Goal: Navigation & Orientation: Understand site structure

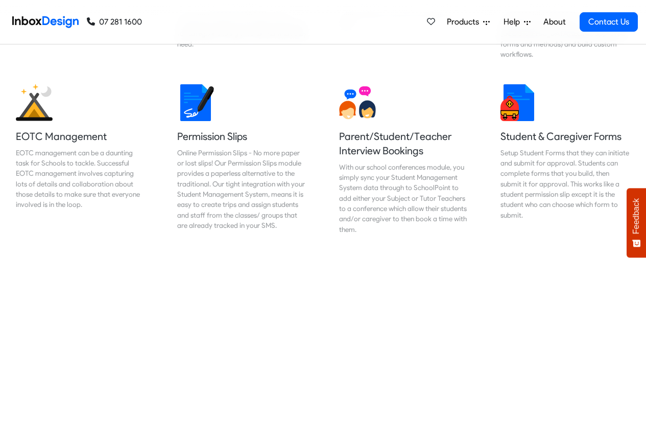
scroll to position [735, 0]
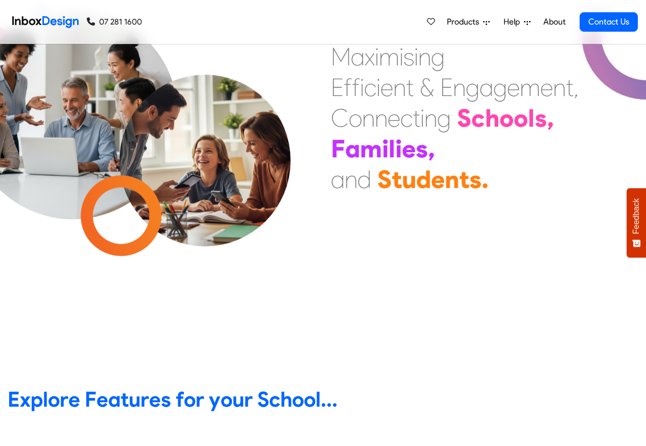
scroll to position [368, 0]
